Goal: Information Seeking & Learning: Learn about a topic

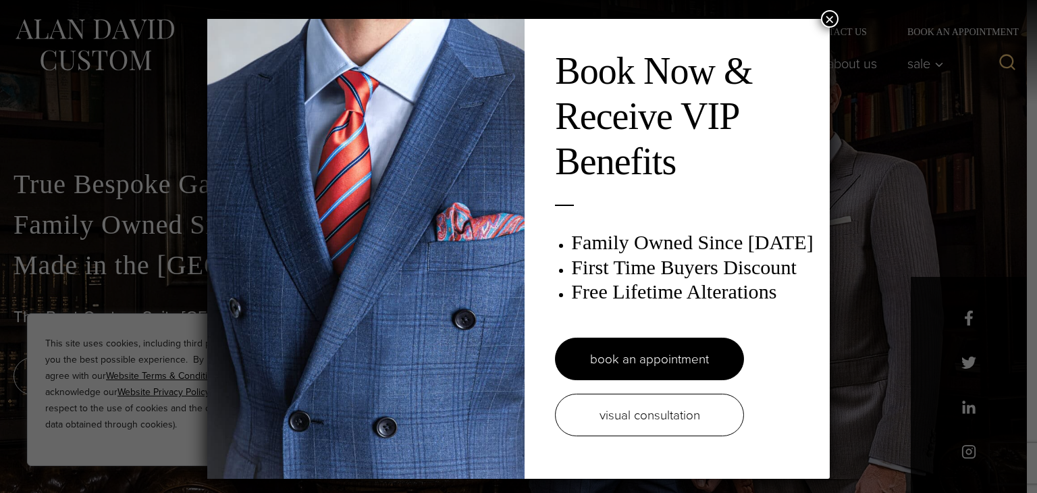
click at [824, 18] on button "×" at bounding box center [830, 19] width 18 height 18
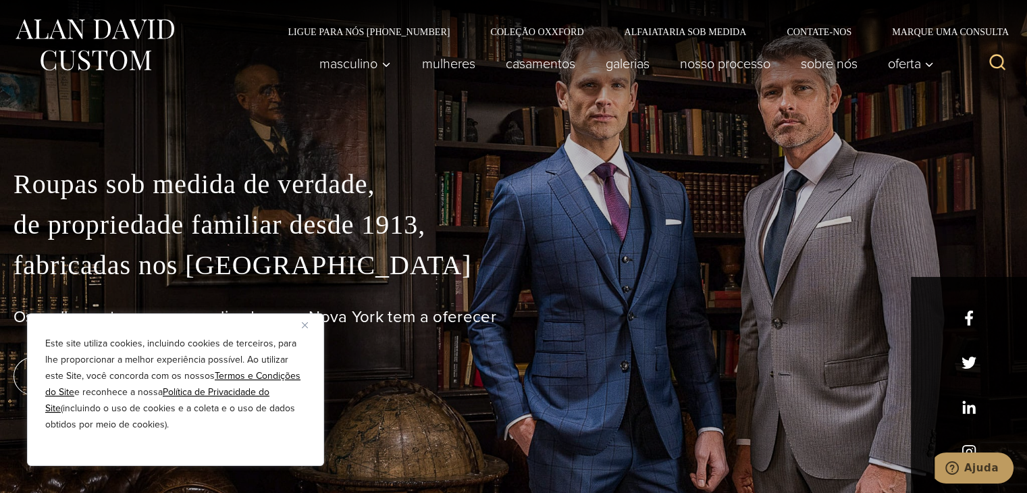
click at [307, 322] on img "Fechar" at bounding box center [305, 325] width 6 height 6
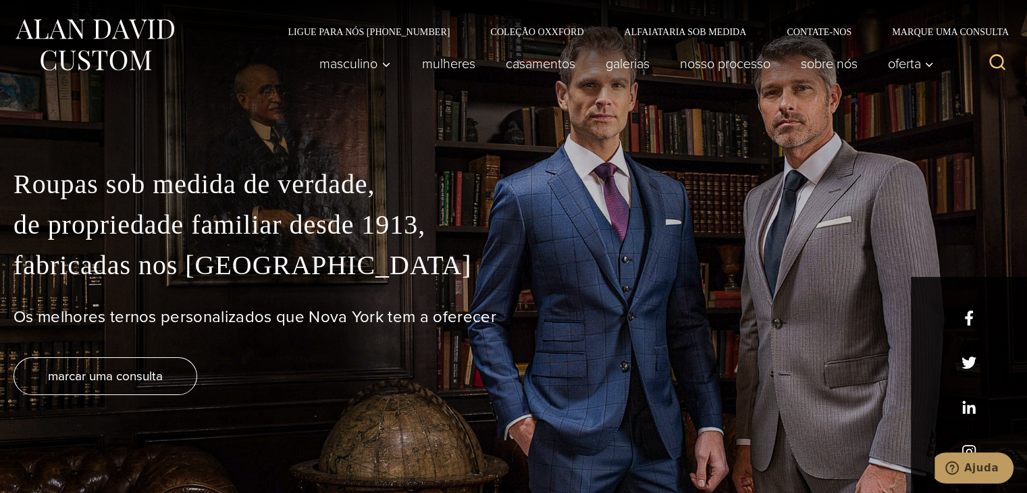
click at [489, 319] on font "Os melhores ternos personalizados que Nova York tem a oferecer" at bounding box center [255, 316] width 483 height 24
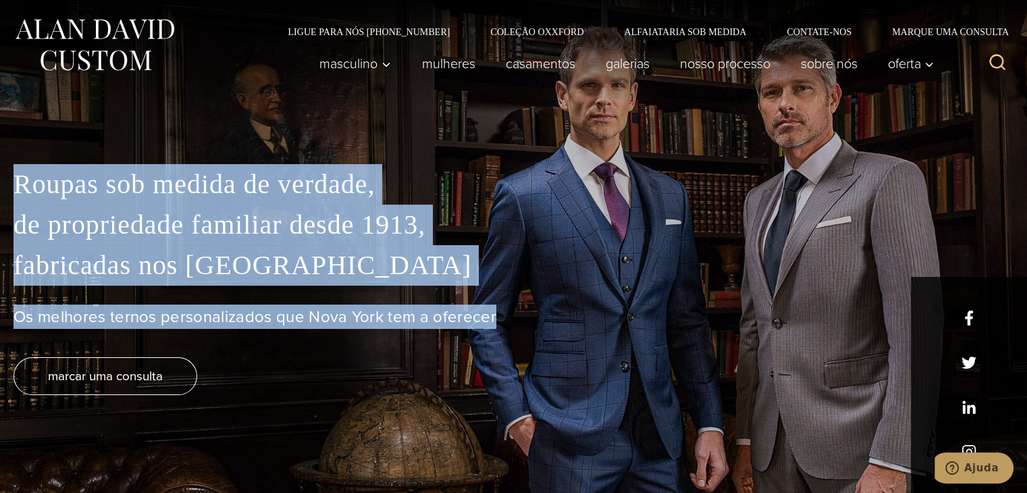
drag, startPoint x: 509, startPoint y: 314, endPoint x: 20, endPoint y: 179, distance: 507.1
click at [20, 179] on div "Roupas sob medida de verdade, de propriedade familiar desde 1913, fabricadas no…" at bounding box center [513, 328] width 1027 height 329
click at [20, 179] on font "Roupas sob medida de verdade," at bounding box center [194, 184] width 361 height 30
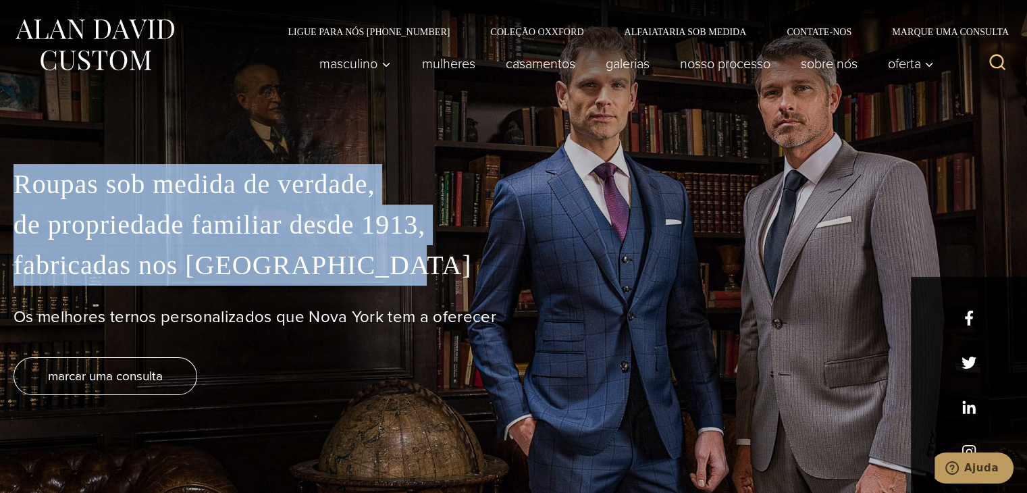
drag, startPoint x: 16, startPoint y: 177, endPoint x: 371, endPoint y: 266, distance: 366.8
click at [371, 266] on p "Roupas sob medida de verdade, de propriedade familiar desde 1913, fabricadas no…" at bounding box center [514, 225] width 1000 height 122
